Goal: Navigation & Orientation: Understand site structure

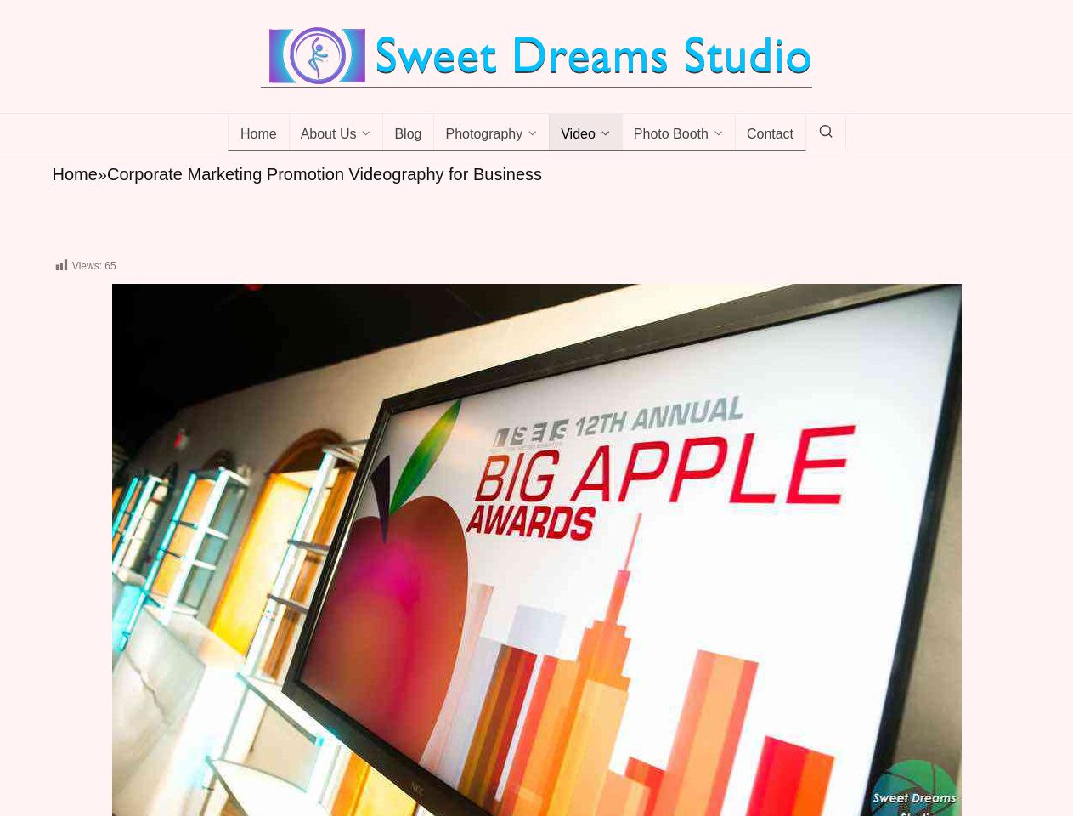
click at [536, 408] on img at bounding box center [537, 567] width 850 height 567
click at [337, 133] on span "About Us" at bounding box center [329, 135] width 56 height 17
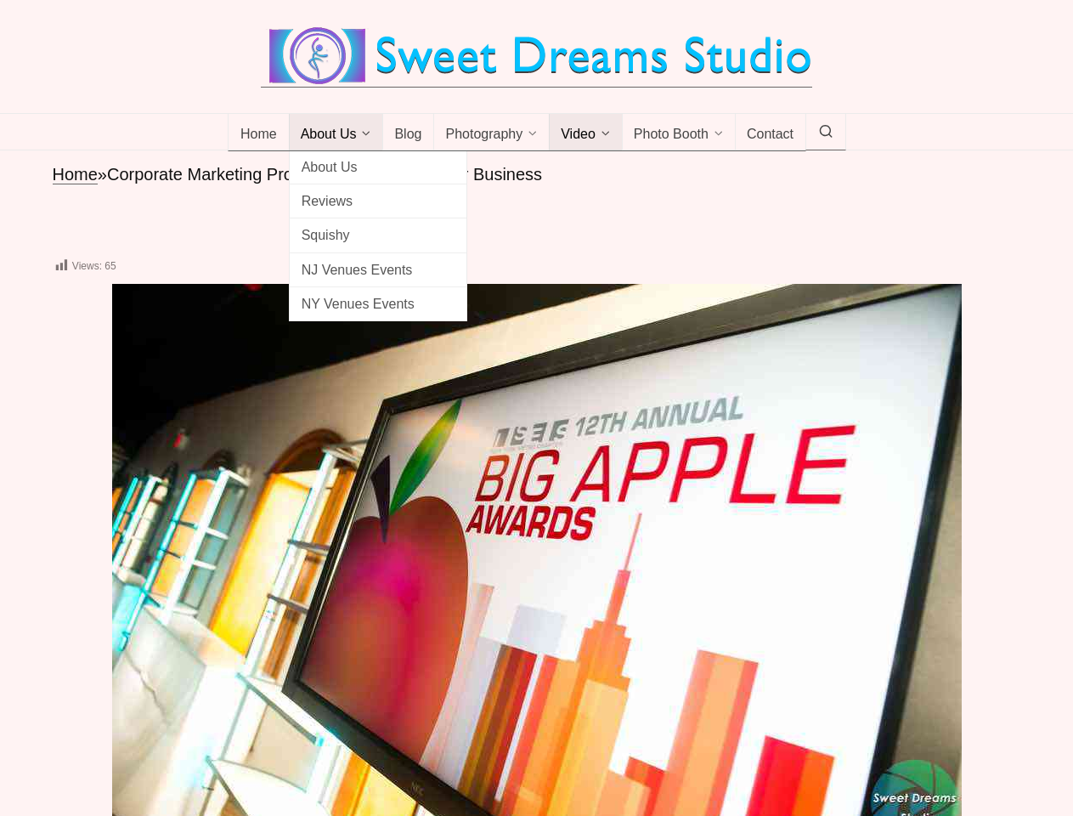
click at [492, 133] on span "Photography" at bounding box center [483, 135] width 77 height 17
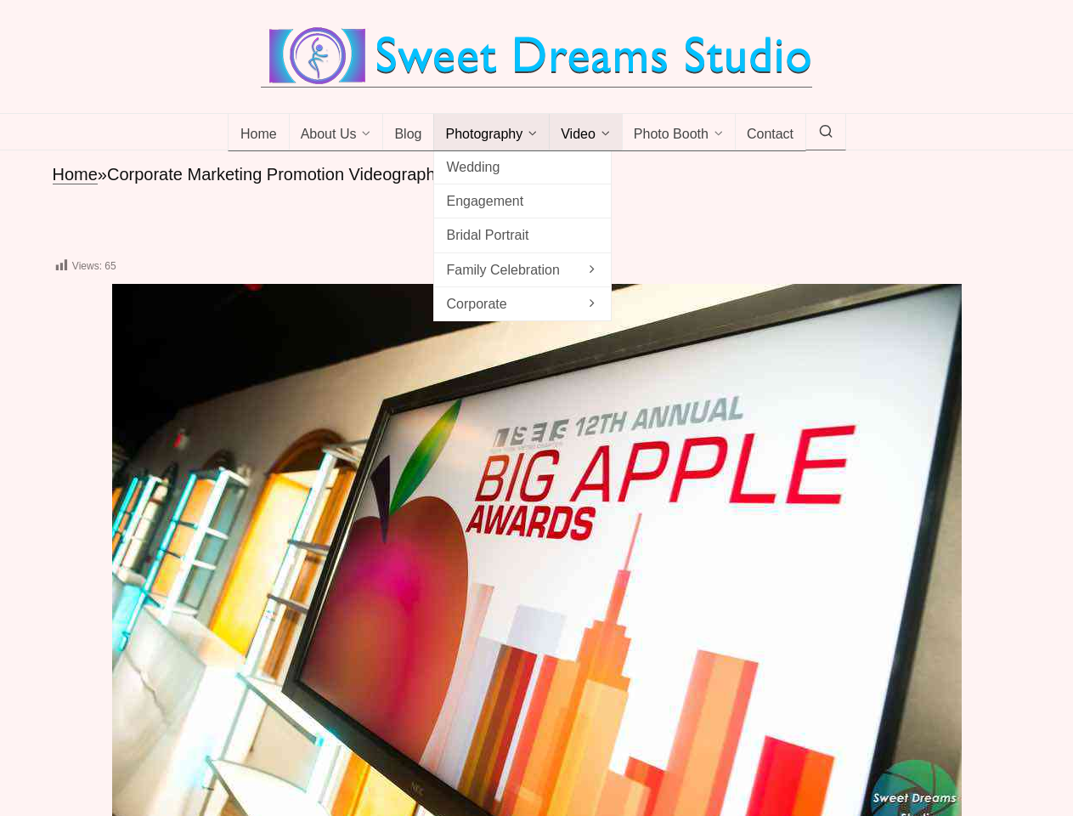
click at [586, 133] on span "Video" at bounding box center [578, 135] width 35 height 17
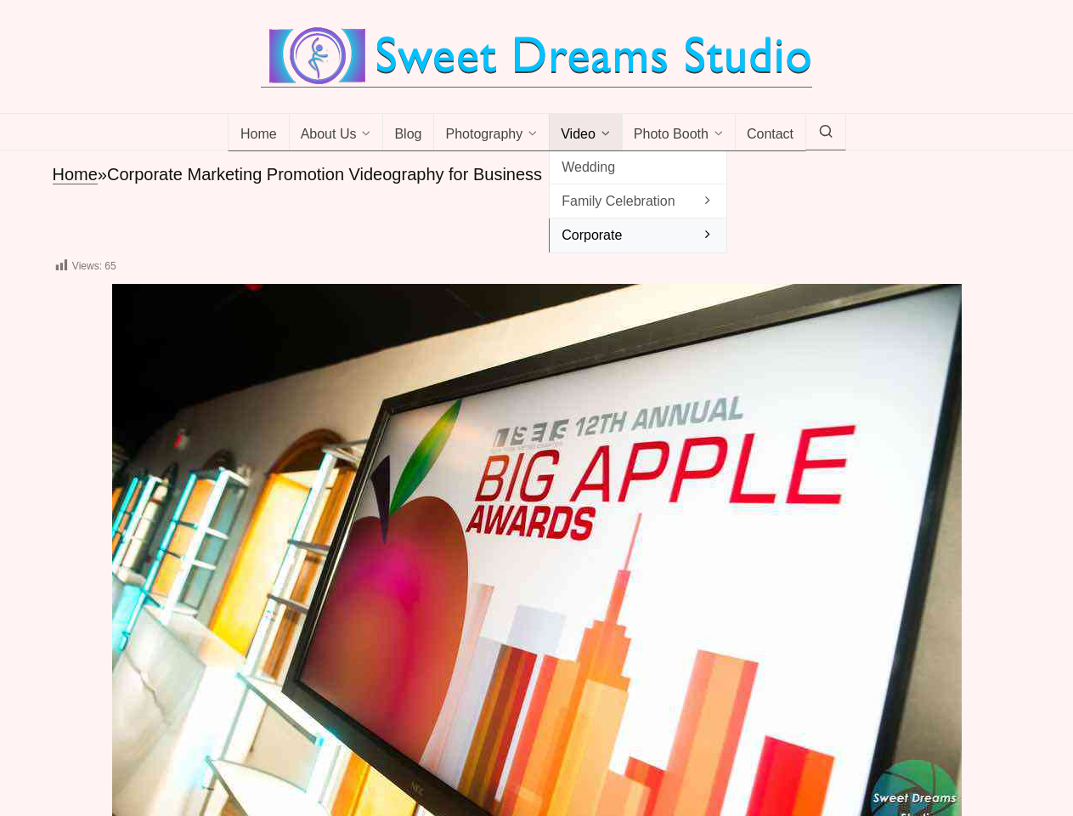
click at [679, 133] on span "Photo Booth" at bounding box center [671, 135] width 75 height 17
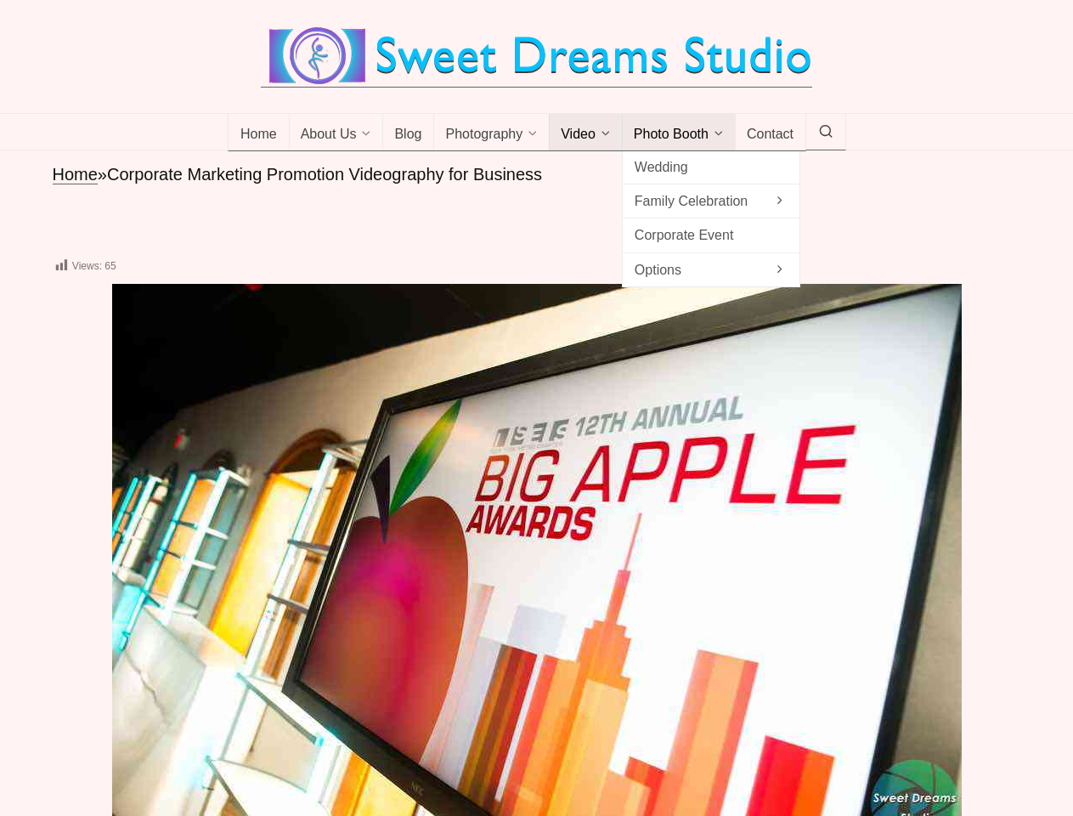
click at [826, 132] on icon at bounding box center [825, 132] width 15 height 0
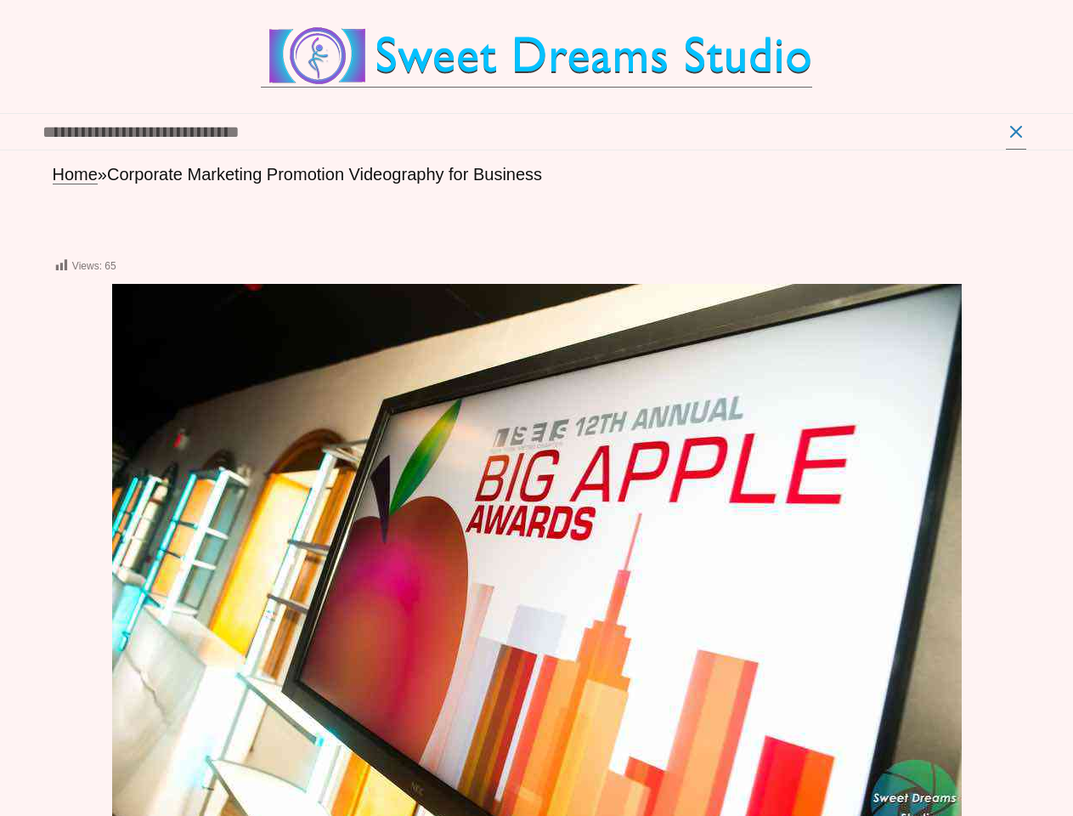
click at [1039, 754] on icon at bounding box center [1039, 755] width 34 height 34
